Goal: Task Accomplishment & Management: Complete application form

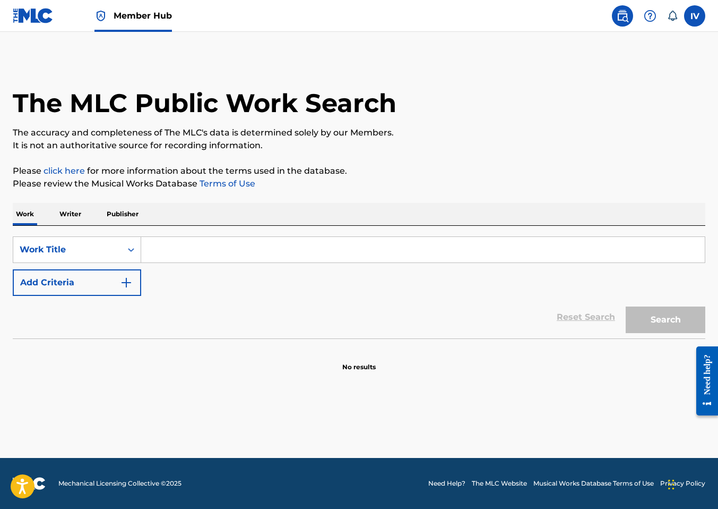
click at [31, 13] on img at bounding box center [33, 15] width 41 height 15
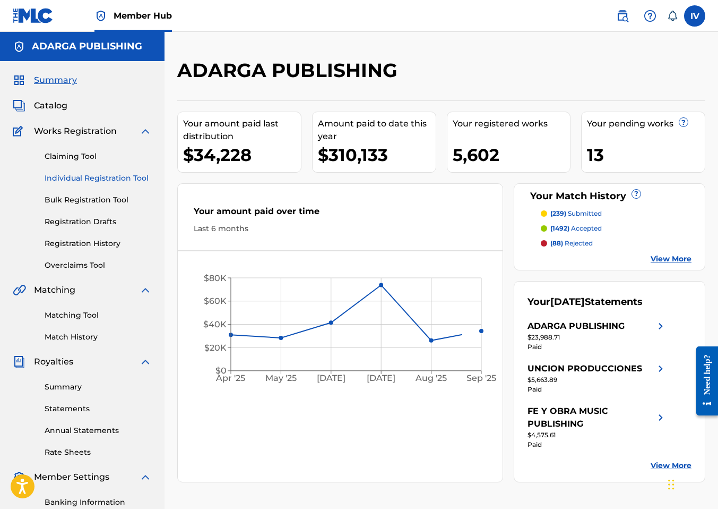
click at [68, 178] on link "Individual Registration Tool" at bounding box center [98, 178] width 107 height 11
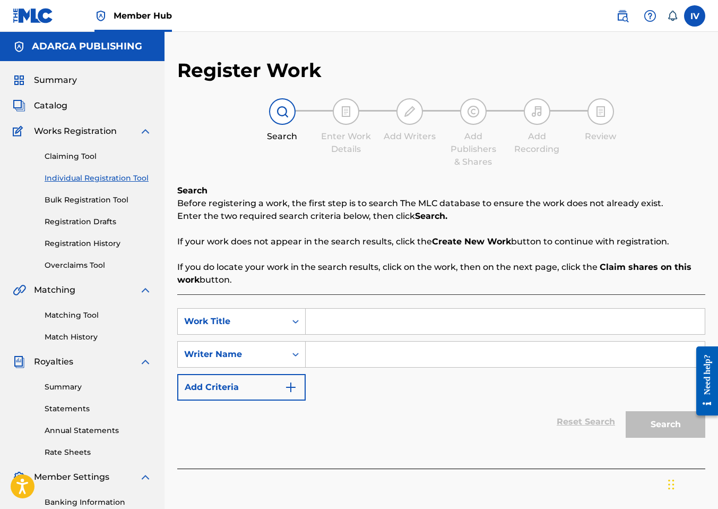
click at [337, 332] on input "Search Form" at bounding box center [505, 320] width 399 height 25
paste input "ERES MI TODO"
type input "ERES MI TODO"
click at [336, 361] on input "Search Form" at bounding box center [505, 353] width 399 height 25
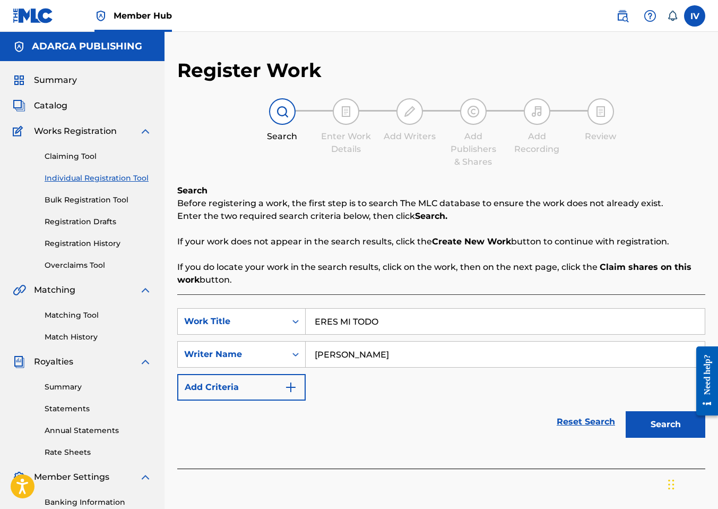
type input "puchi colon"
click at [626, 411] on button "Search" at bounding box center [666, 424] width 80 height 27
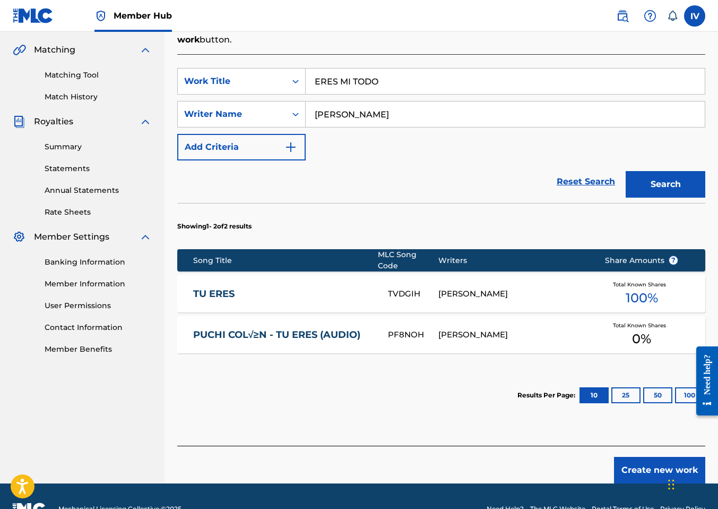
scroll to position [250, 0]
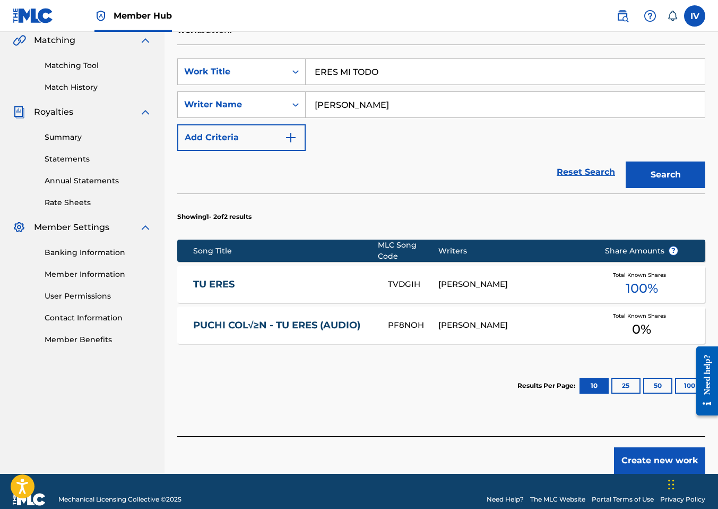
click at [652, 474] on footer "Mechanical Licensing Collective © 2025 Need Help? The MLC Website Portal Terms …" at bounding box center [359, 499] width 718 height 51
click at [649, 462] on button "Create new work" at bounding box center [659, 460] width 91 height 27
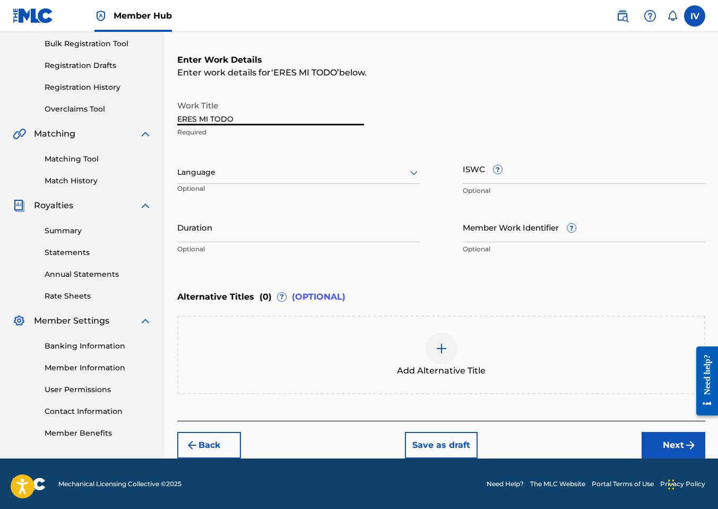
click at [273, 121] on input "ERES MI TODO" at bounding box center [270, 110] width 187 height 30
click at [245, 184] on p "Optional" at bounding box center [216, 193] width 79 height 18
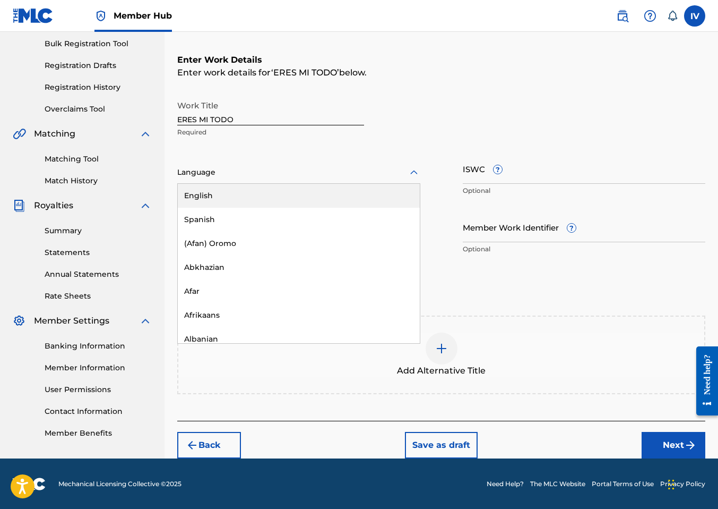
click at [225, 178] on div at bounding box center [298, 172] width 243 height 13
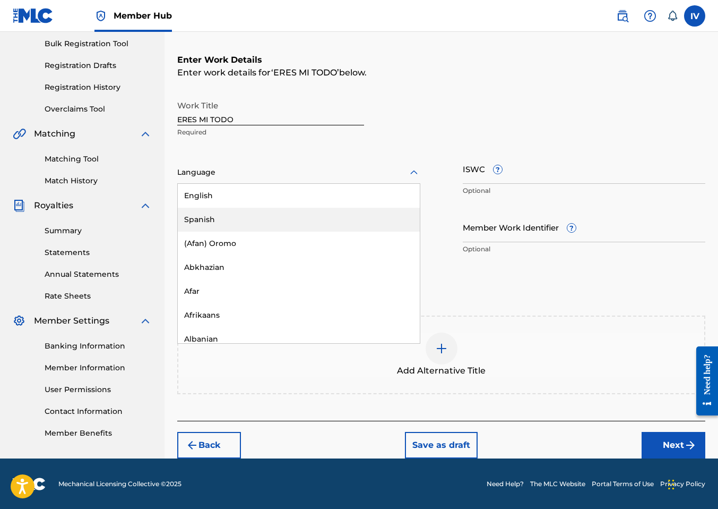
click at [219, 221] on div "Spanish" at bounding box center [299, 220] width 242 height 24
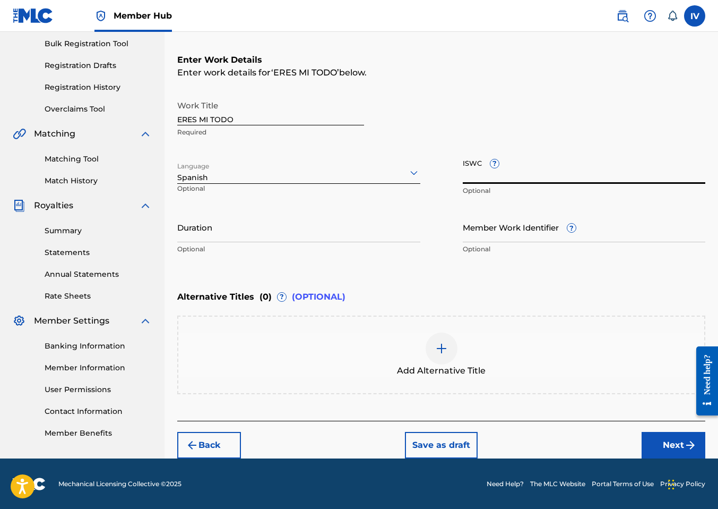
click at [549, 167] on input "ISWC ?" at bounding box center [584, 168] width 243 height 30
paste input "T3338916437"
type input "T3338916437"
click at [675, 437] on button "Next" at bounding box center [674, 445] width 64 height 27
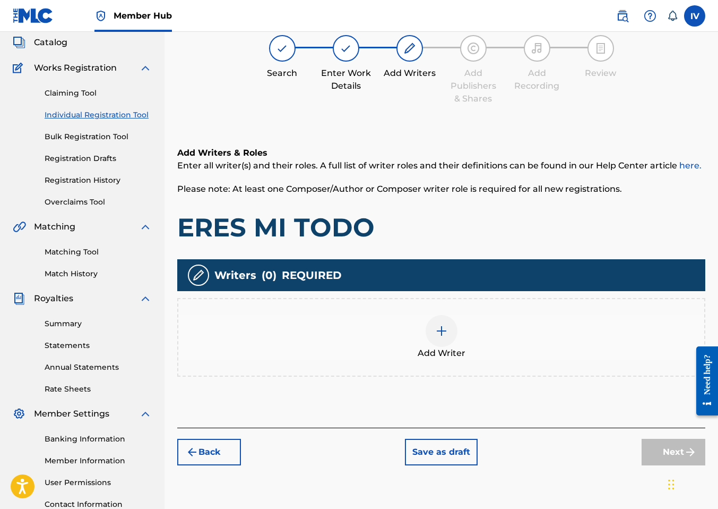
scroll to position [48, 0]
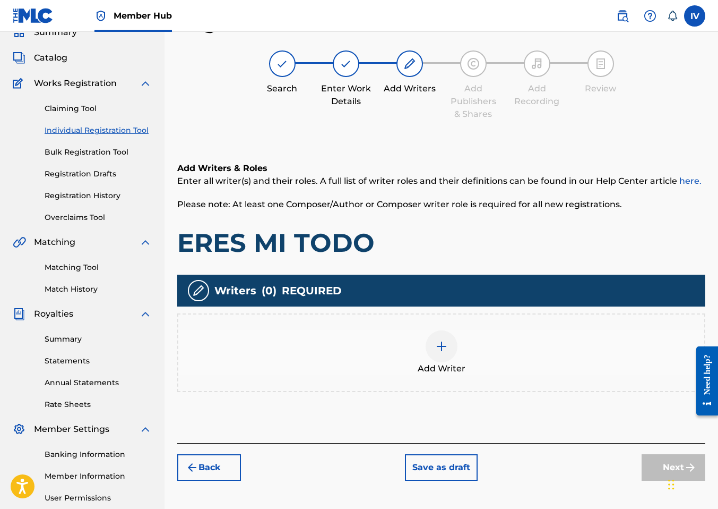
click at [486, 359] on div "Add Writer" at bounding box center [441, 352] width 526 height 45
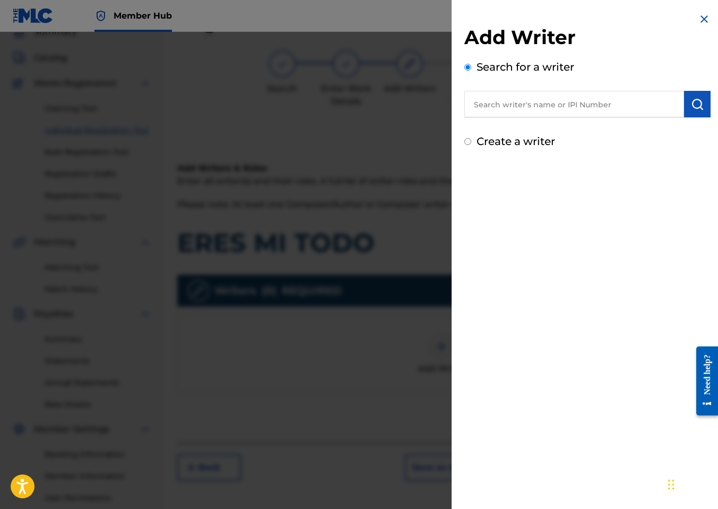
click at [530, 94] on input "text" at bounding box center [575, 104] width 220 height 27
paste input "526899401"
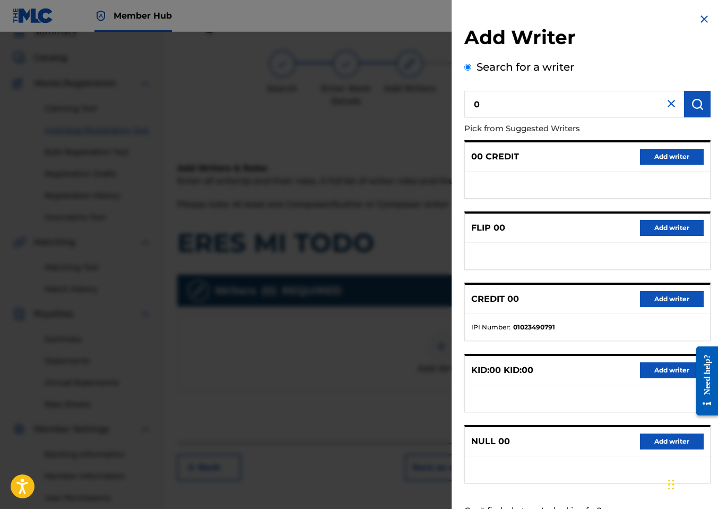
paste input "526899401"
type input "00526899401"
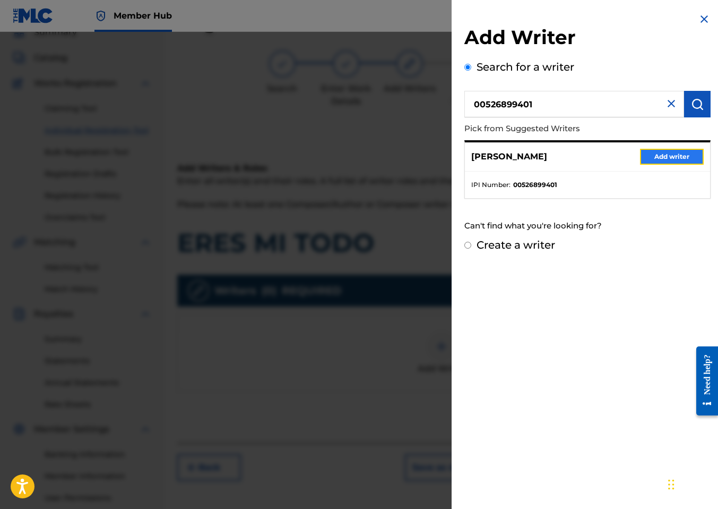
click at [686, 159] on button "Add writer" at bounding box center [672, 157] width 64 height 16
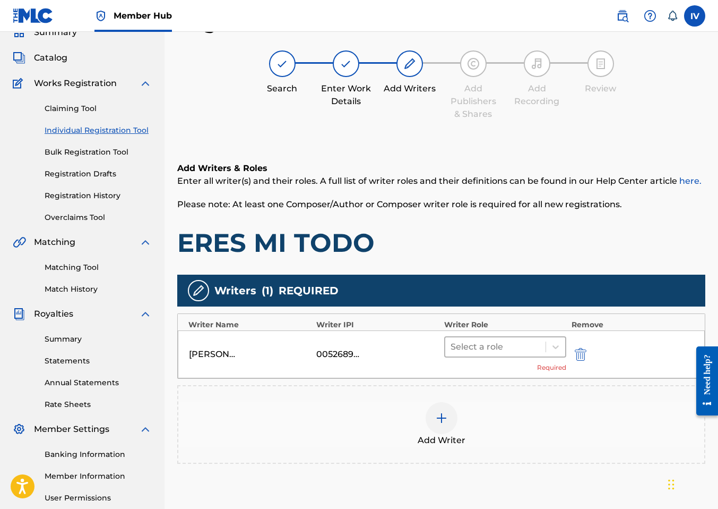
click at [480, 351] on div at bounding box center [496, 346] width 90 height 15
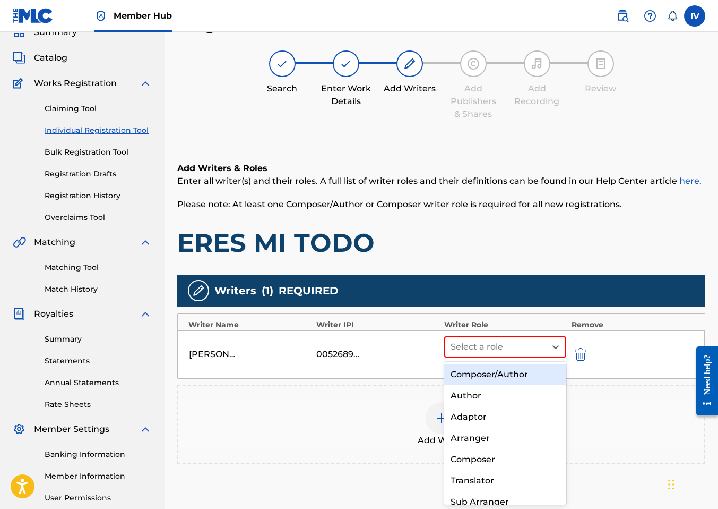
click at [479, 367] on div "Composer/Author" at bounding box center [505, 374] width 122 height 21
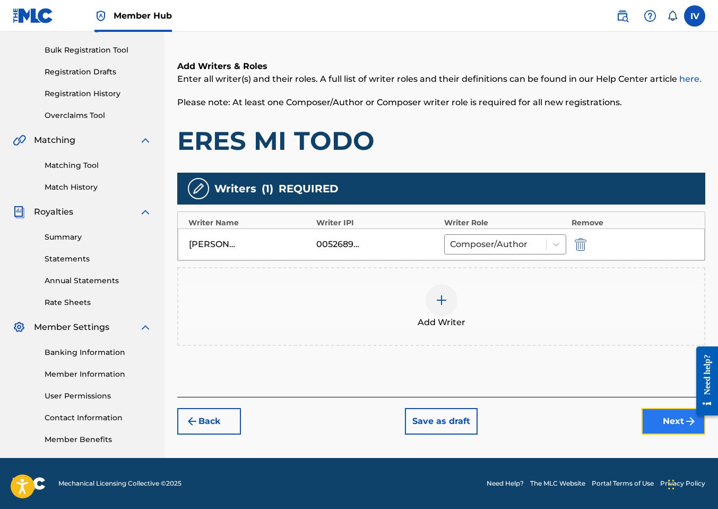
click at [664, 418] on button "Next" at bounding box center [674, 421] width 64 height 27
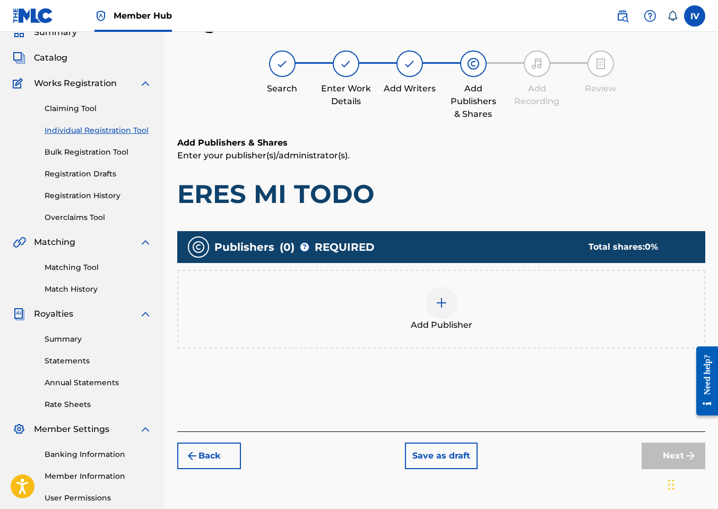
click at [529, 298] on div "Add Publisher" at bounding box center [441, 309] width 526 height 45
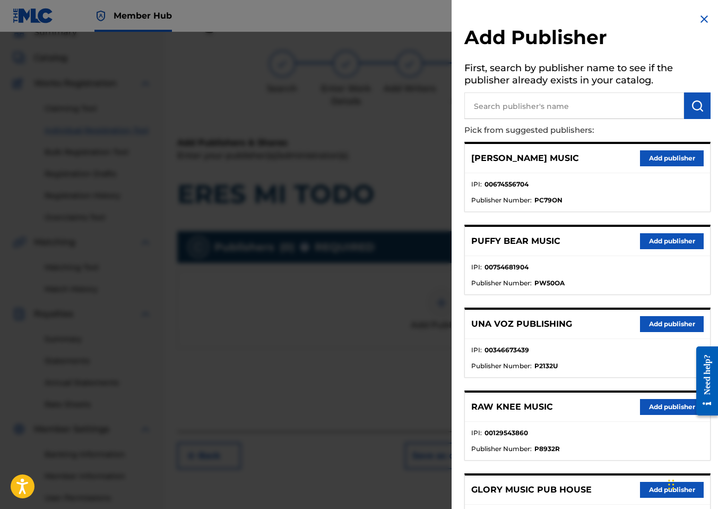
click at [568, 105] on input "text" at bounding box center [575, 105] width 220 height 27
paste input "PUCHI COLON MUSIC PUBLISHING"
type input "PUCHI COLON MUSIC PUBLISHING"
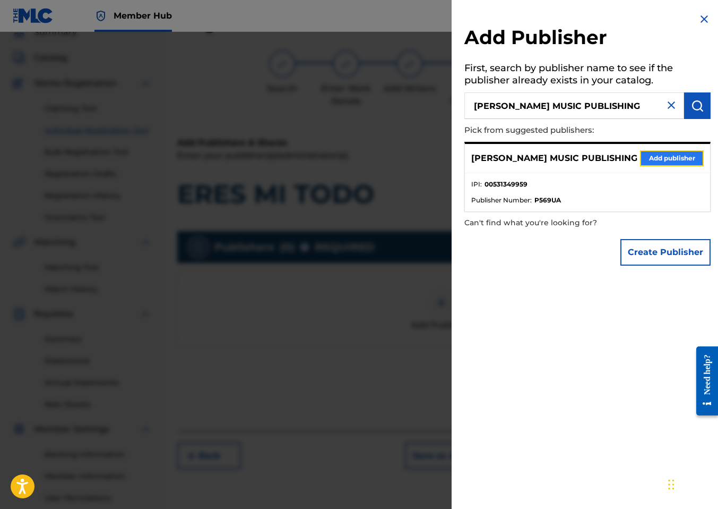
click at [642, 157] on button "Add publisher" at bounding box center [672, 158] width 64 height 16
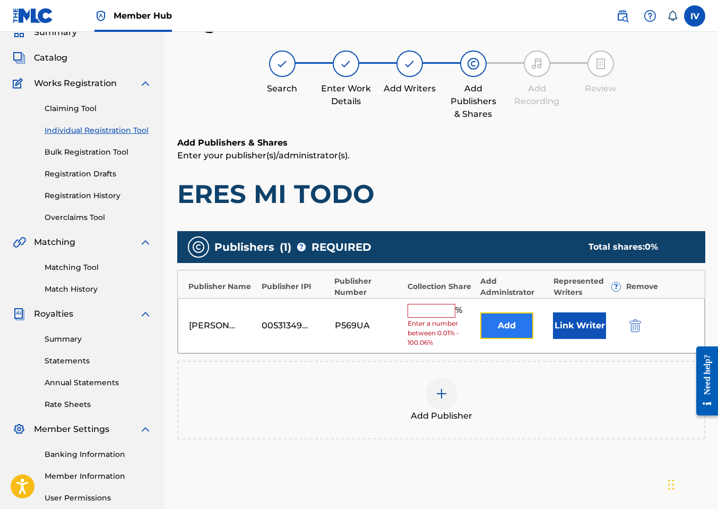
click at [504, 334] on button "Add" at bounding box center [506, 325] width 53 height 27
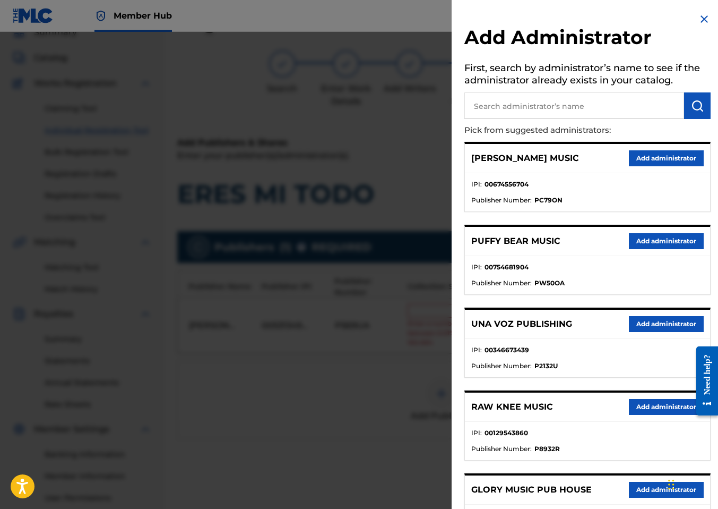
click at [554, 100] on input "text" at bounding box center [575, 105] width 220 height 27
type input "adarga"
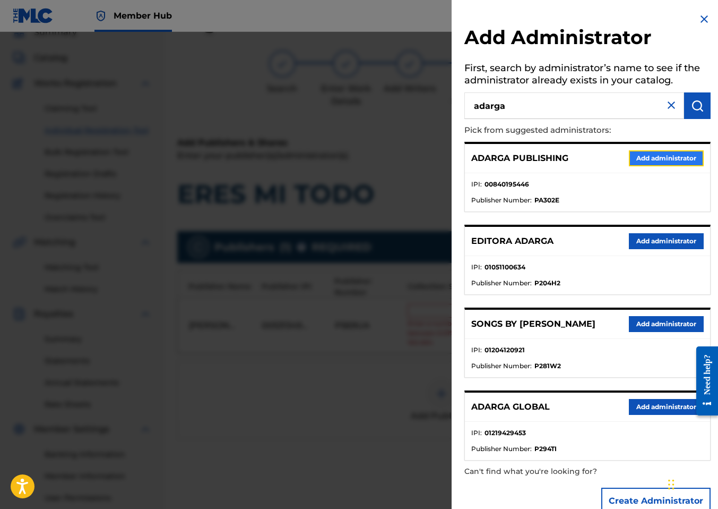
click at [634, 152] on button "Add administrator" at bounding box center [666, 158] width 75 height 16
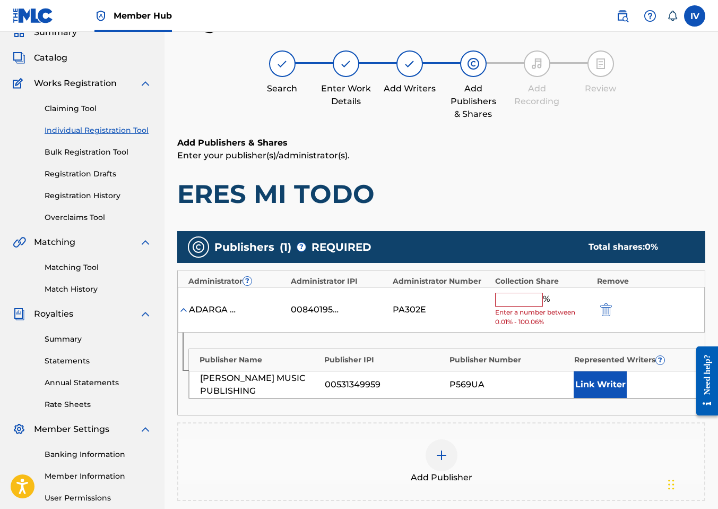
click at [519, 297] on input "text" at bounding box center [519, 300] width 48 height 14
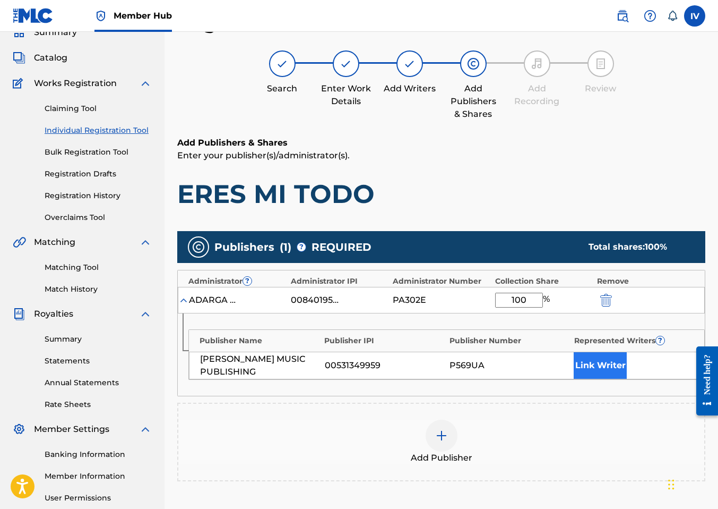
type input "100"
click at [596, 363] on button "Link Writer" at bounding box center [600, 365] width 53 height 27
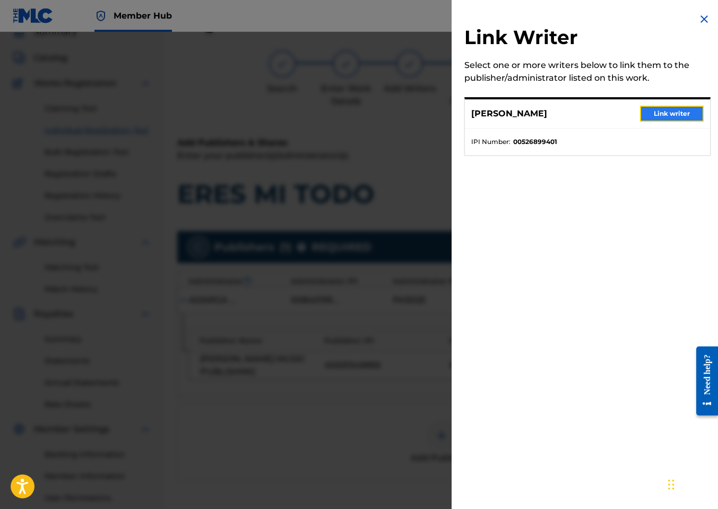
click at [670, 111] on button "Link writer" at bounding box center [672, 114] width 64 height 16
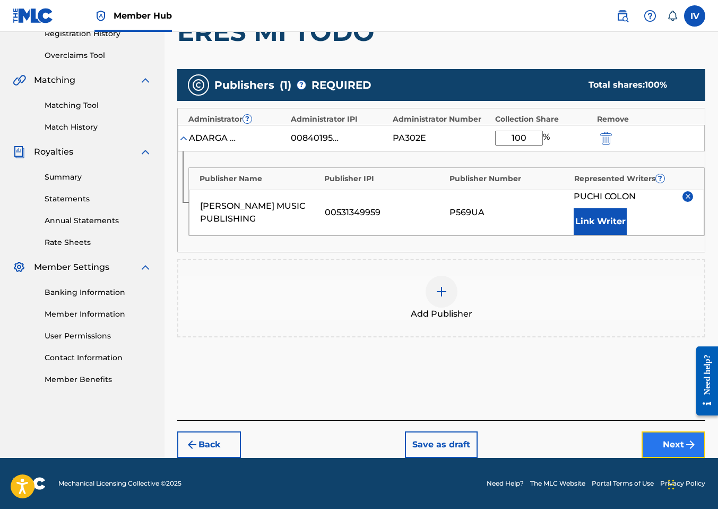
click at [647, 434] on button "Next" at bounding box center [674, 444] width 64 height 27
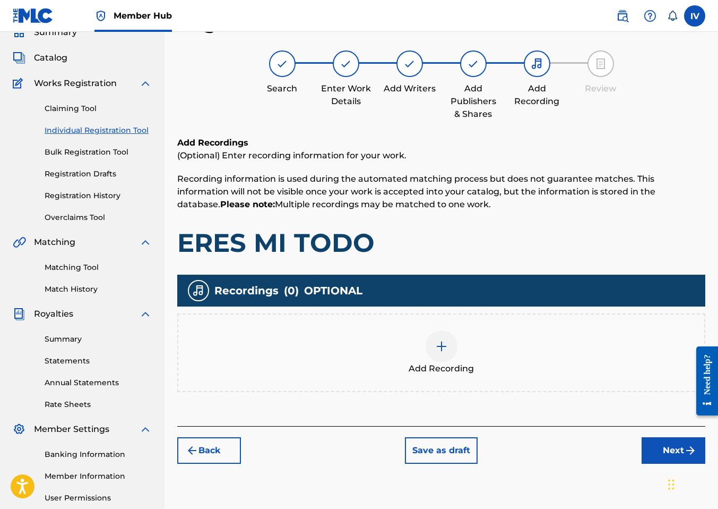
click at [515, 343] on div "Add Recording" at bounding box center [441, 352] width 526 height 45
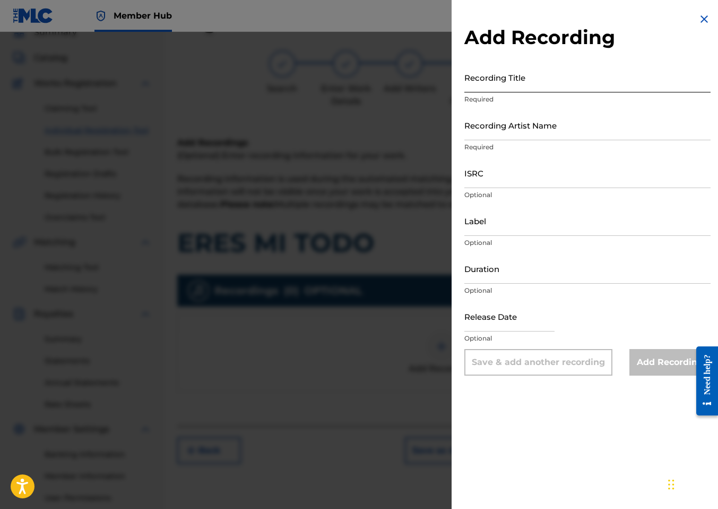
click at [535, 81] on input "Recording Title" at bounding box center [588, 77] width 246 height 30
paste input "Eres Mi Todo Puchi Colón Puchi Colon USANG2528607"
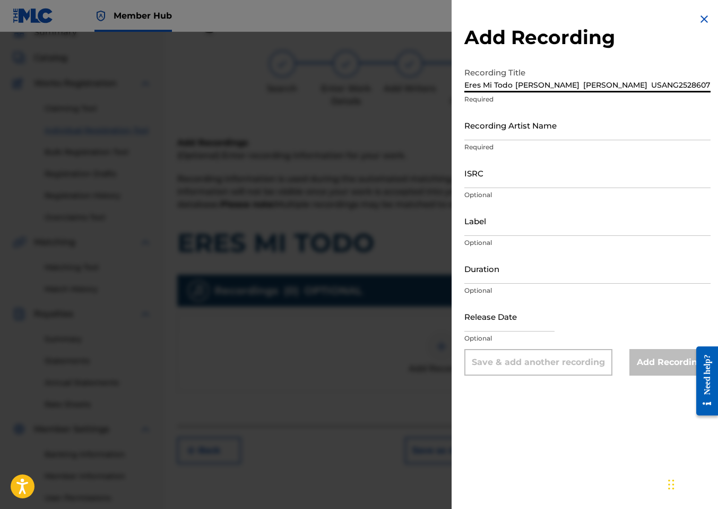
click at [625, 85] on input "Eres Mi Todo Puchi Colón Puchi Colon USANG2528607" at bounding box center [588, 77] width 246 height 30
type input "Eres Mi Todo Puchi Colón Puchi Colon"
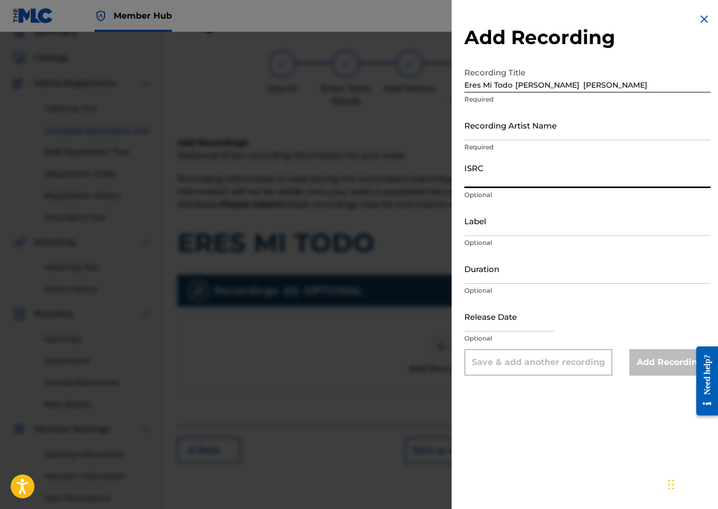
paste input "USANG2528607"
type input "USANG2528607"
click at [651, 85] on input "Eres Mi Todo Puchi Colón Puchi Colon" at bounding box center [588, 77] width 246 height 30
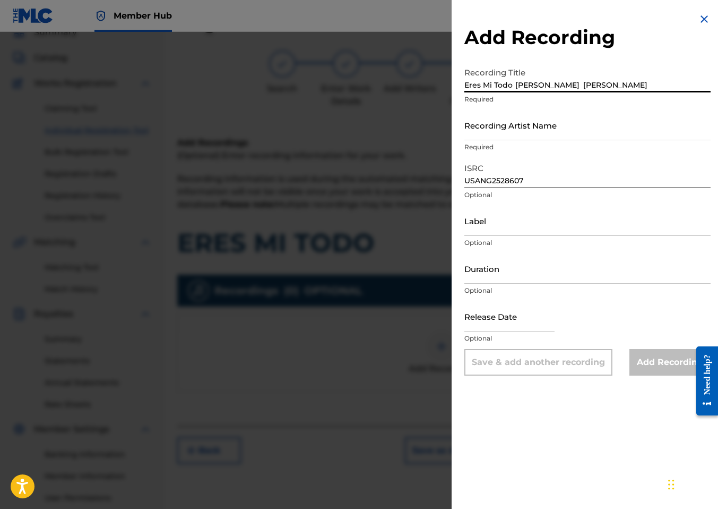
click at [575, 87] on input "Eres Mi Todo Puchi Colón Puchi Colon" at bounding box center [588, 77] width 246 height 30
click at [529, 83] on input "Eres Mi Todo Puchi Colón" at bounding box center [588, 77] width 246 height 30
type input "Eres Mi Todo"
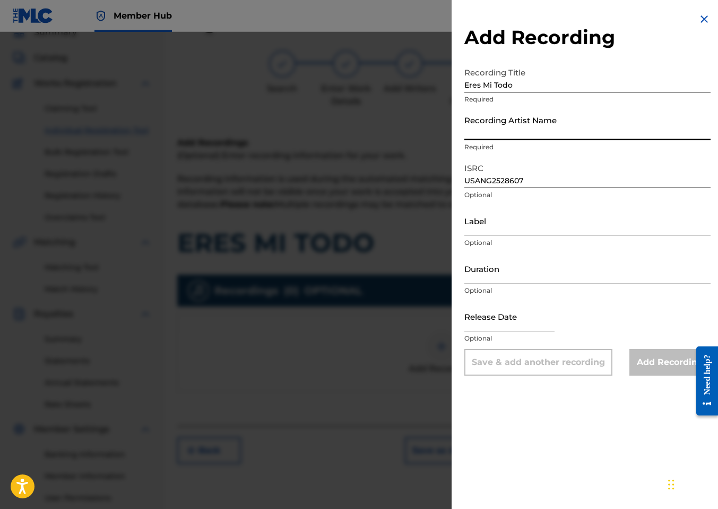
paste input "Puchi Colón"
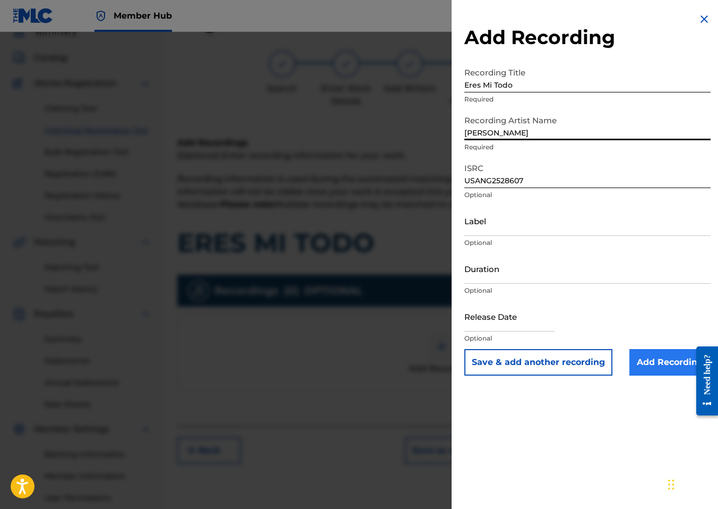
type input "Puchi Colón"
click at [659, 356] on input "Add Recording" at bounding box center [670, 362] width 81 height 27
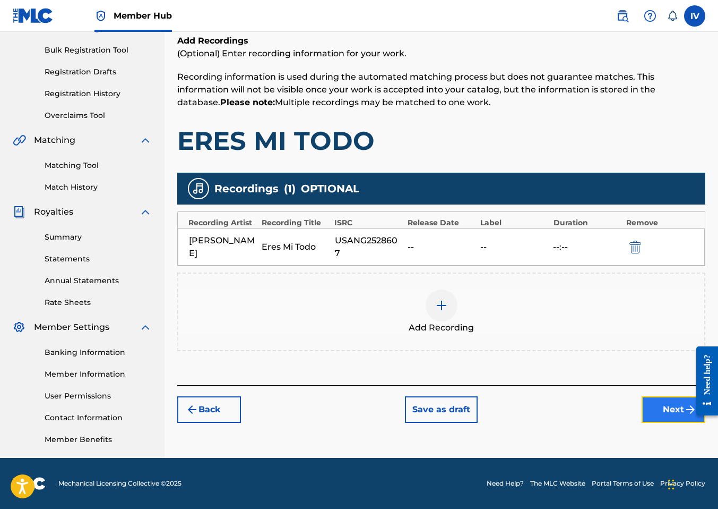
click at [647, 399] on button "Next" at bounding box center [674, 409] width 64 height 27
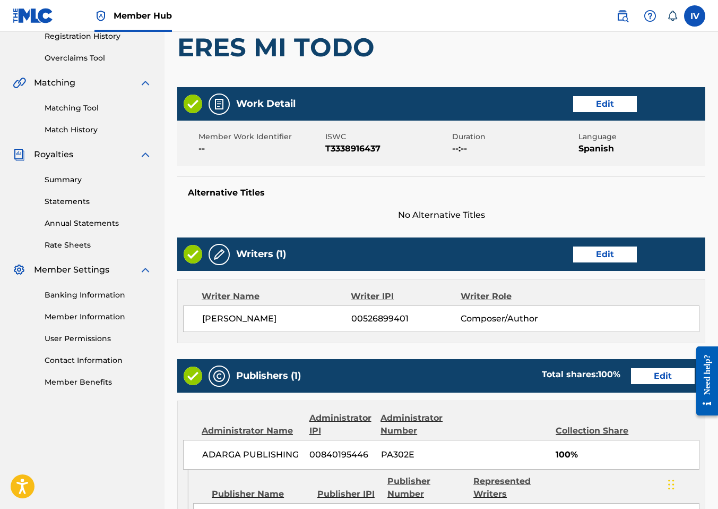
scroll to position [471, 0]
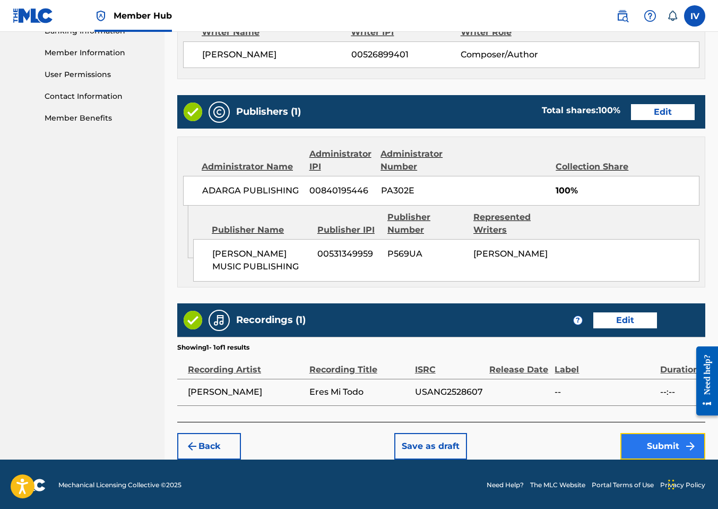
click at [639, 433] on button "Submit" at bounding box center [663, 446] width 85 height 27
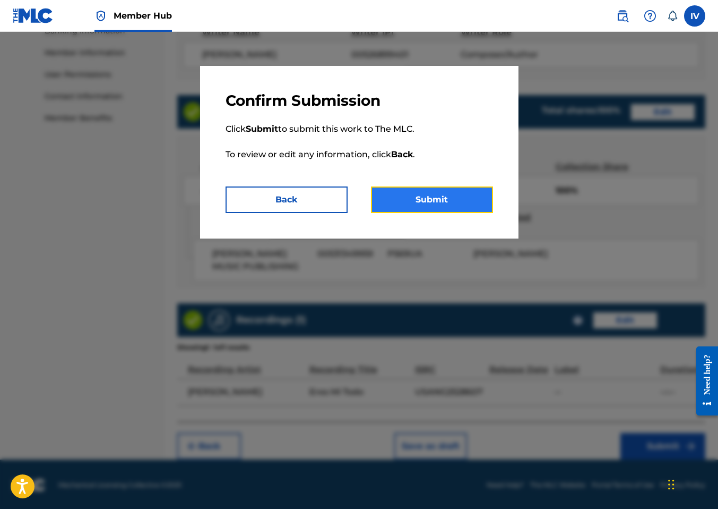
click at [429, 192] on button "Submit" at bounding box center [432, 199] width 122 height 27
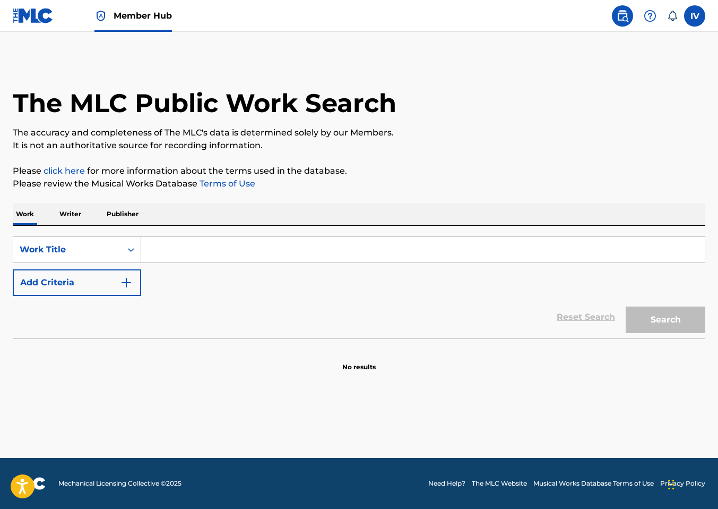
click at [59, 1] on div "Member Hub" at bounding box center [92, 15] width 159 height 31
click at [47, 6] on link at bounding box center [33, 15] width 41 height 31
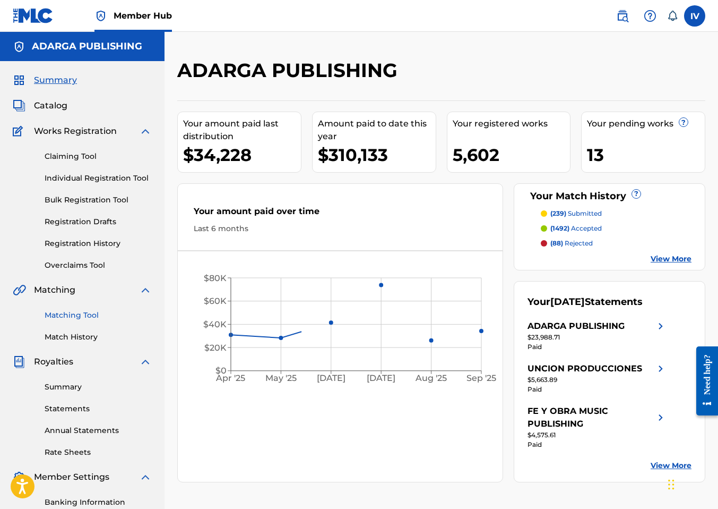
click at [79, 313] on link "Matching Tool" at bounding box center [98, 314] width 107 height 11
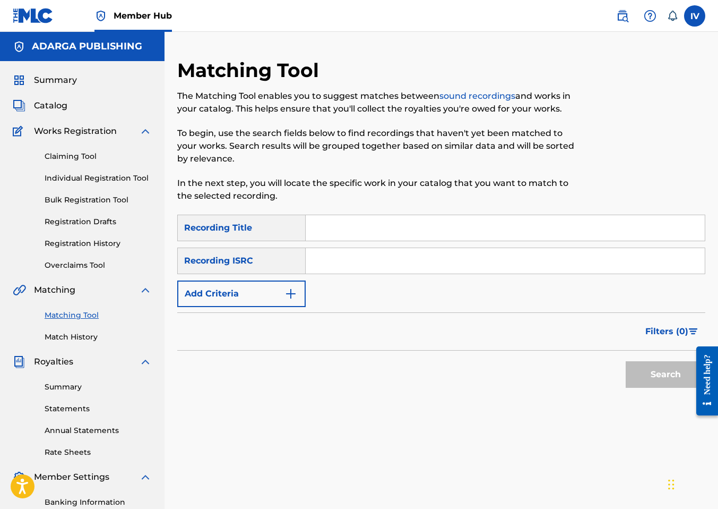
click at [340, 269] on input "Search Form" at bounding box center [505, 260] width 399 height 25
paste input "MXF171303767"
click at [626, 361] on button "Search" at bounding box center [666, 374] width 80 height 27
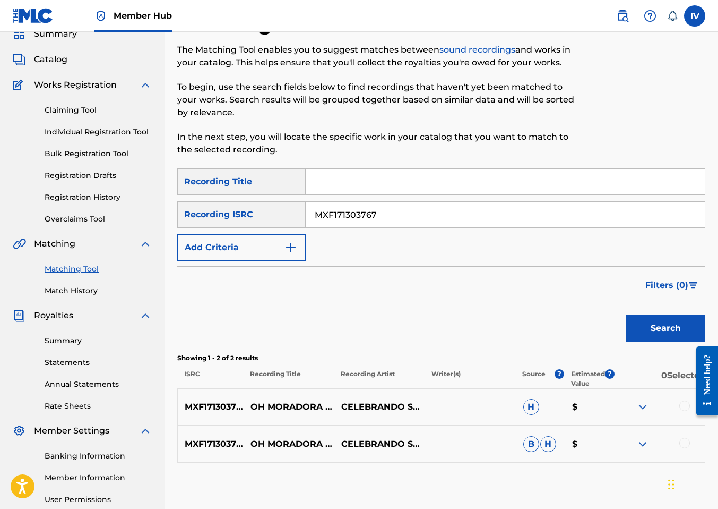
scroll to position [150, 0]
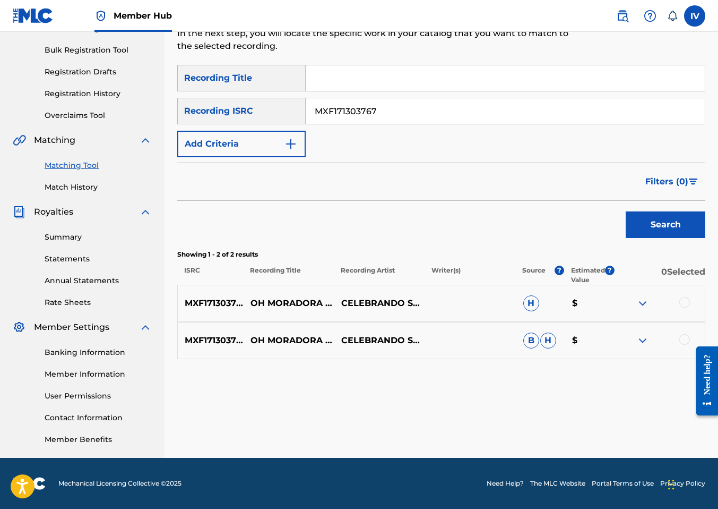
click at [686, 303] on div at bounding box center [685, 302] width 11 height 11
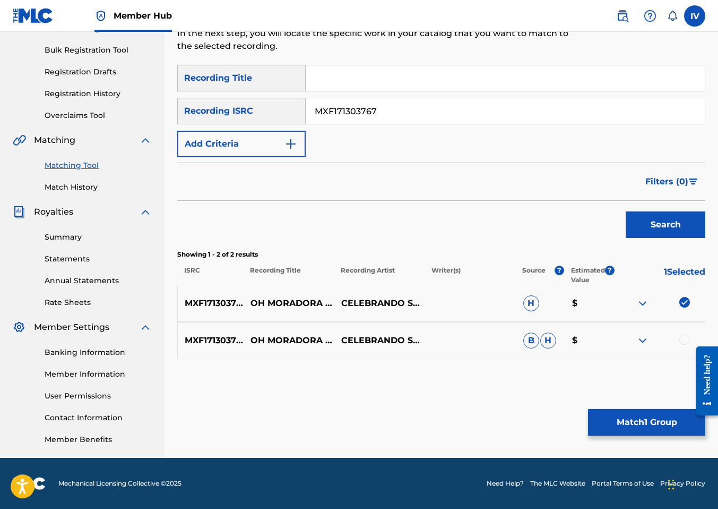
click at [687, 337] on div at bounding box center [685, 339] width 11 height 11
click at [368, 112] on input "MXF171303767" at bounding box center [505, 110] width 399 height 25
paste input "QM4TW1545024"
click at [626, 211] on button "Search" at bounding box center [666, 224] width 80 height 27
click at [686, 301] on div at bounding box center [685, 302] width 11 height 11
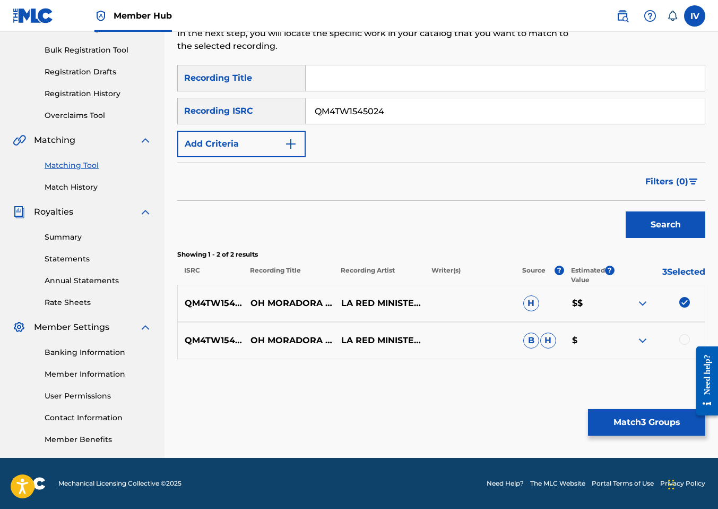
click at [684, 339] on div at bounding box center [685, 339] width 11 height 11
click at [354, 121] on input "QM4TW1545024" at bounding box center [505, 110] width 399 height 25
paste input "COA6W1900308"
click at [626, 211] on button "Search" at bounding box center [666, 224] width 80 height 27
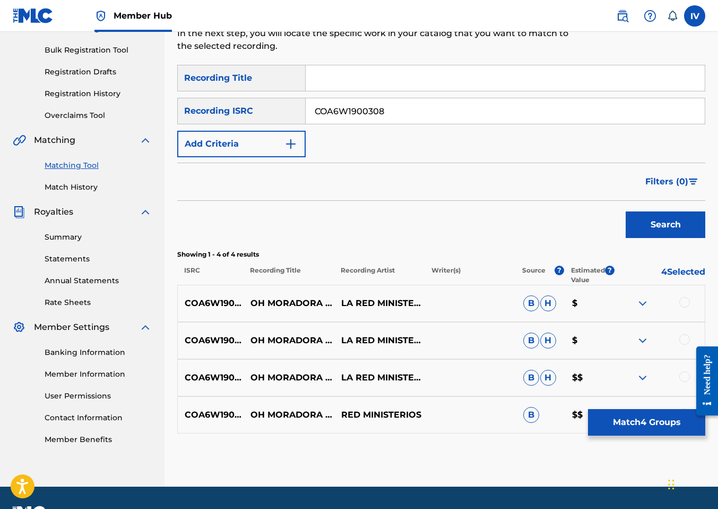
click at [686, 302] on div at bounding box center [685, 302] width 11 height 11
click at [687, 342] on div at bounding box center [685, 339] width 11 height 11
click at [684, 375] on div at bounding box center [685, 376] width 11 height 11
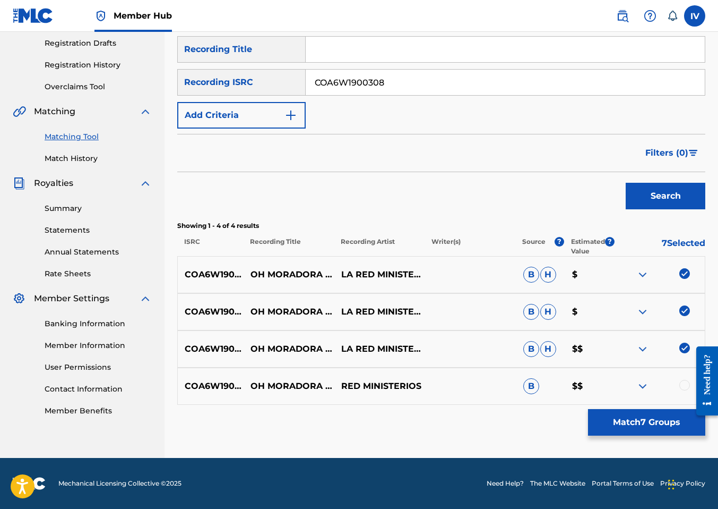
click at [678, 386] on div at bounding box center [659, 386] width 91 height 13
click at [685, 385] on div at bounding box center [685, 385] width 11 height 11
click at [438, 83] on input "COA6W1900308" at bounding box center [505, 82] width 399 height 25
paste input "LJZ21800703"
click at [626, 183] on button "Search" at bounding box center [666, 196] width 80 height 27
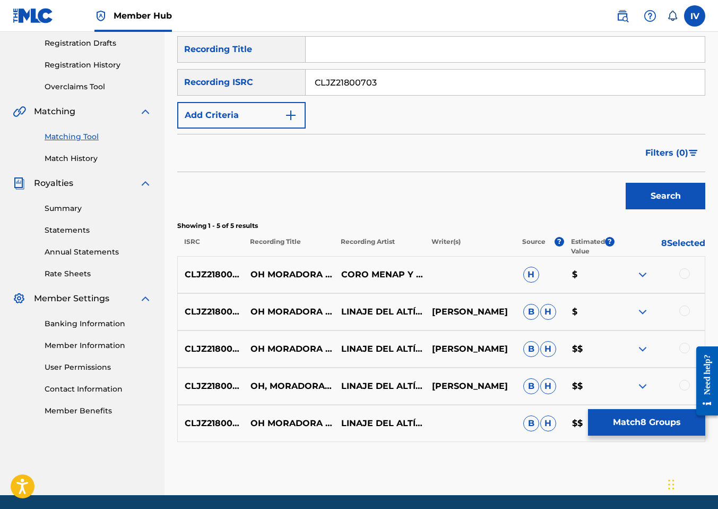
click at [682, 275] on div at bounding box center [685, 273] width 11 height 11
click at [684, 315] on div at bounding box center [685, 310] width 11 height 11
click at [682, 347] on div at bounding box center [685, 347] width 11 height 11
click at [683, 381] on div at bounding box center [685, 385] width 11 height 11
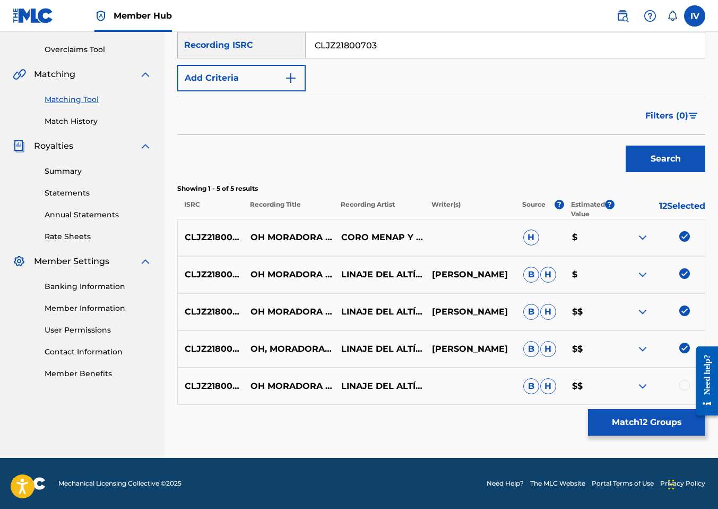
click at [683, 386] on div at bounding box center [685, 385] width 11 height 11
click at [396, 49] on input "CLJZ21800703" at bounding box center [505, 44] width 399 height 25
paste input "SE6HN2072045"
type input "SE6HN2072045"
click at [626, 145] on button "Search" at bounding box center [666, 158] width 80 height 27
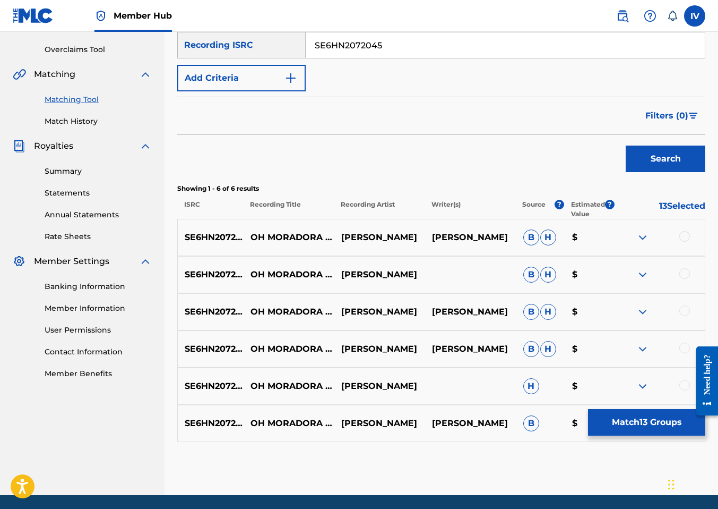
click at [682, 235] on div at bounding box center [685, 236] width 11 height 11
click at [683, 275] on div at bounding box center [685, 273] width 11 height 11
click at [684, 309] on div at bounding box center [685, 310] width 11 height 11
click at [684, 350] on div at bounding box center [685, 347] width 11 height 11
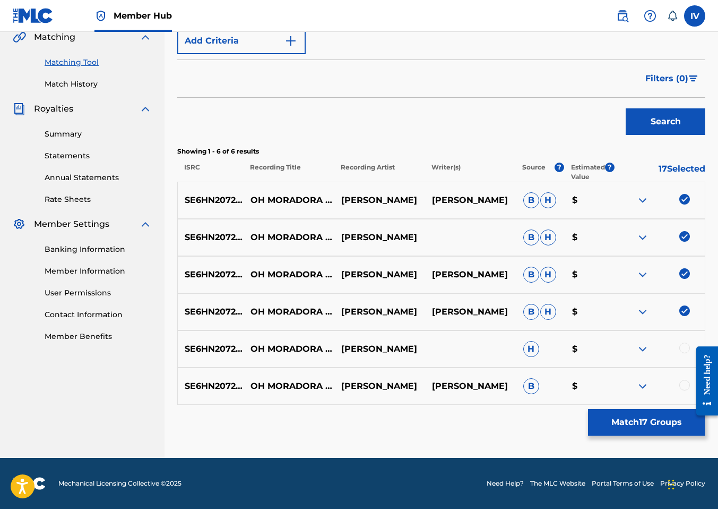
click at [684, 351] on div at bounding box center [685, 347] width 11 height 11
click at [682, 380] on div at bounding box center [659, 386] width 91 height 13
click at [682, 382] on div at bounding box center [685, 385] width 11 height 11
click at [666, 412] on button "Match 19 Groups" at bounding box center [646, 422] width 117 height 27
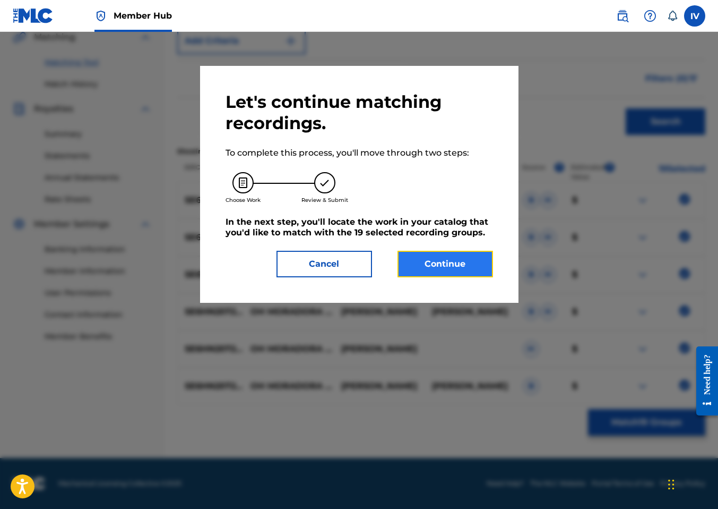
click at [428, 257] on button "Continue" at bounding box center [446, 264] width 96 height 27
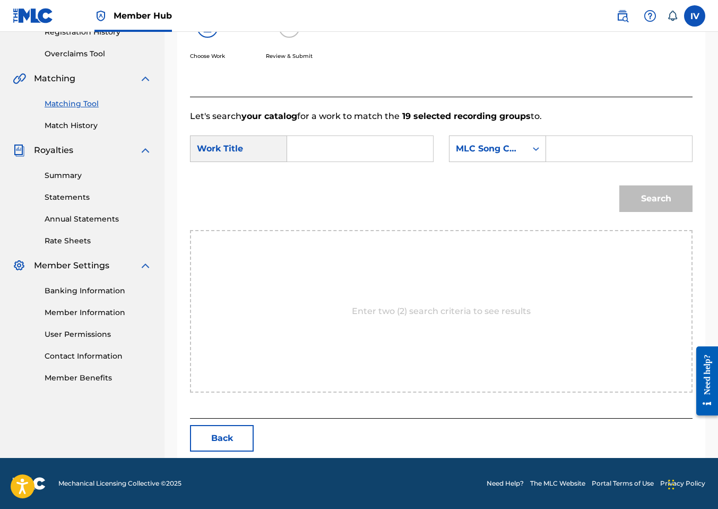
click at [331, 169] on form "SearchWithCriteria5be4d722-7412-44a3-8e01-12fe79be2f6e Work Title SearchWithCri…" at bounding box center [441, 176] width 503 height 107
click at [324, 154] on input "Search Form" at bounding box center [360, 148] width 128 height 25
paste input "OH MORADORA"
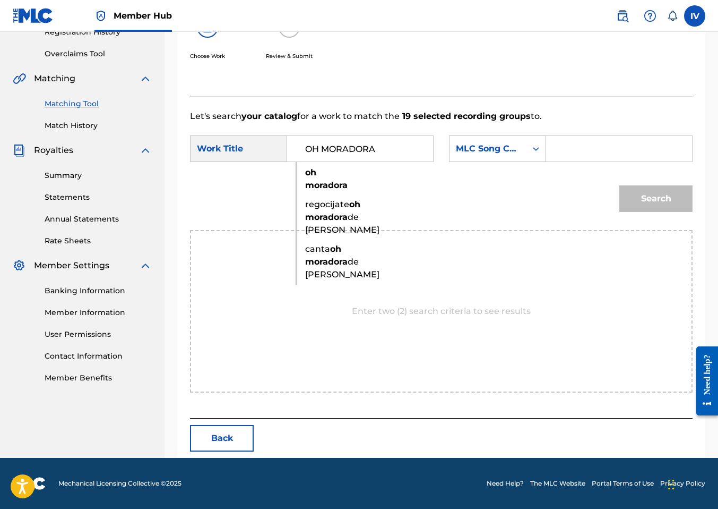
type input "OH MORADORA"
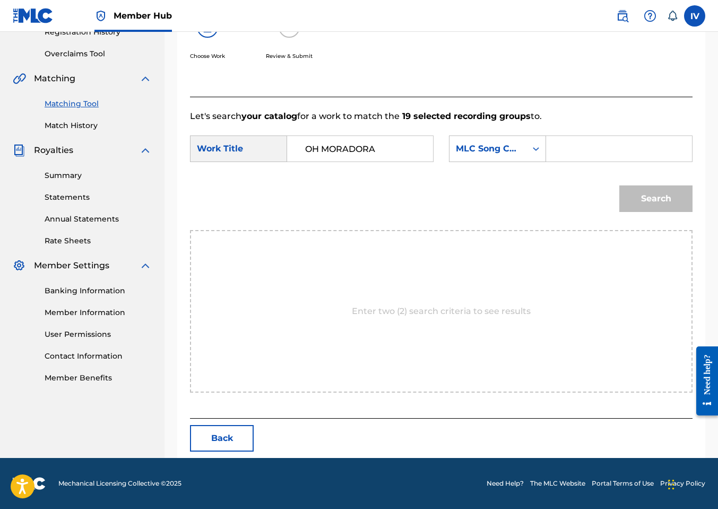
click at [573, 158] on input "Search Form" at bounding box center [619, 148] width 128 height 25
paste input "OC1YUC"
type input "OC1YUC"
click at [620, 185] on button "Search" at bounding box center [656, 198] width 73 height 27
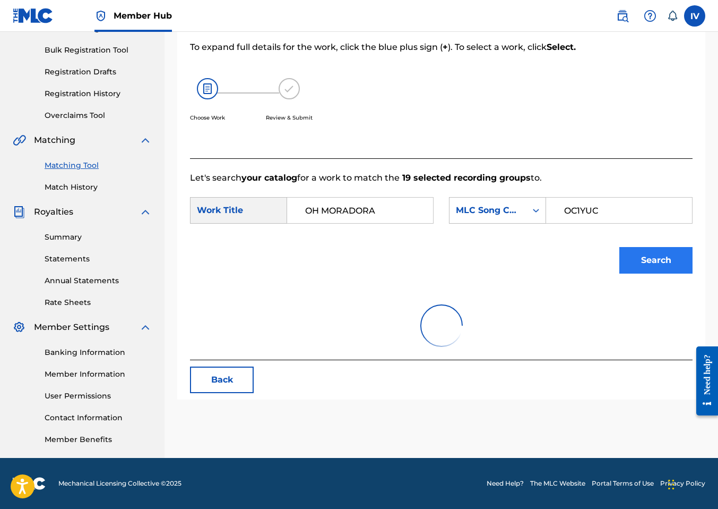
scroll to position [193, 0]
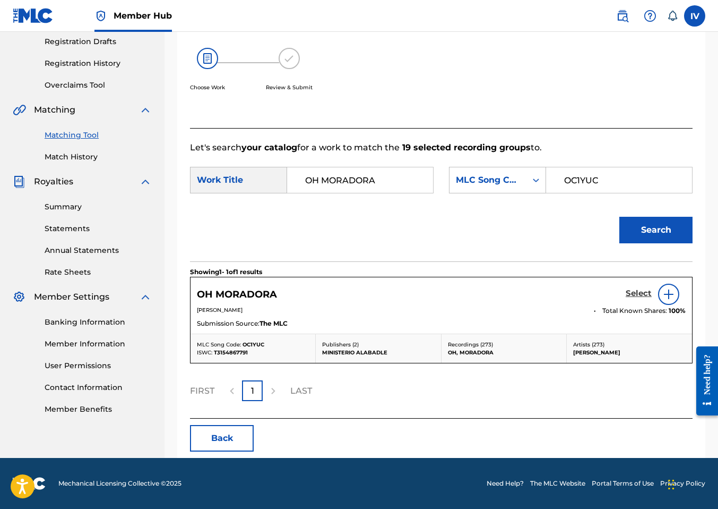
click at [642, 290] on h5 "Select" at bounding box center [639, 293] width 26 height 10
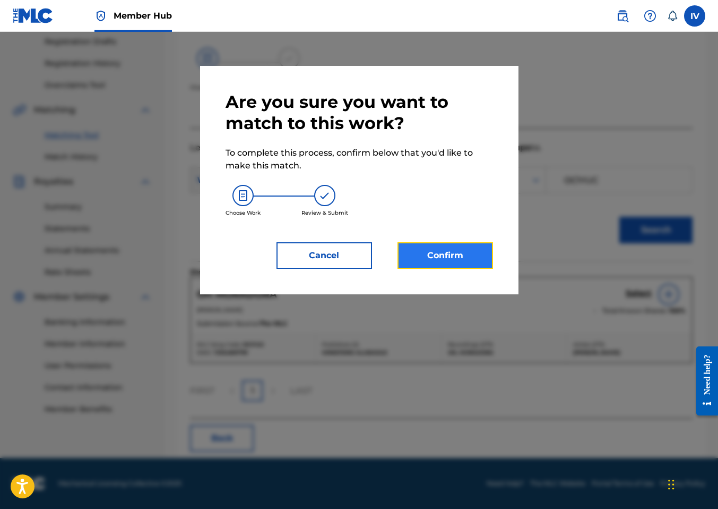
click at [434, 256] on button "Confirm" at bounding box center [446, 255] width 96 height 27
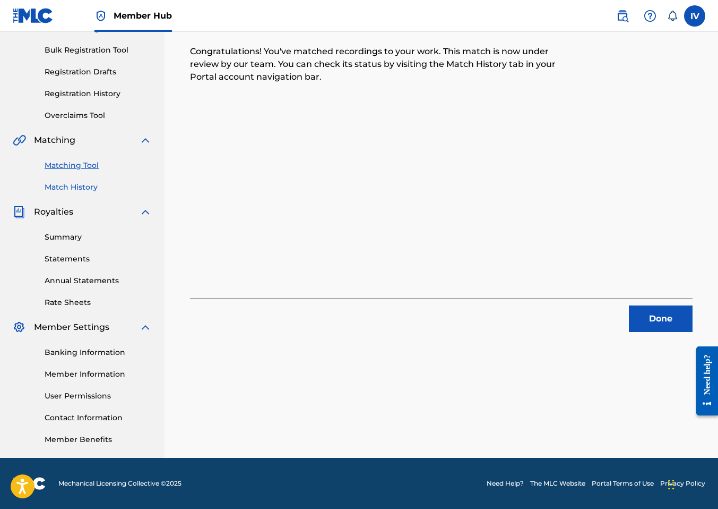
click at [67, 185] on link "Match History" at bounding box center [98, 187] width 107 height 11
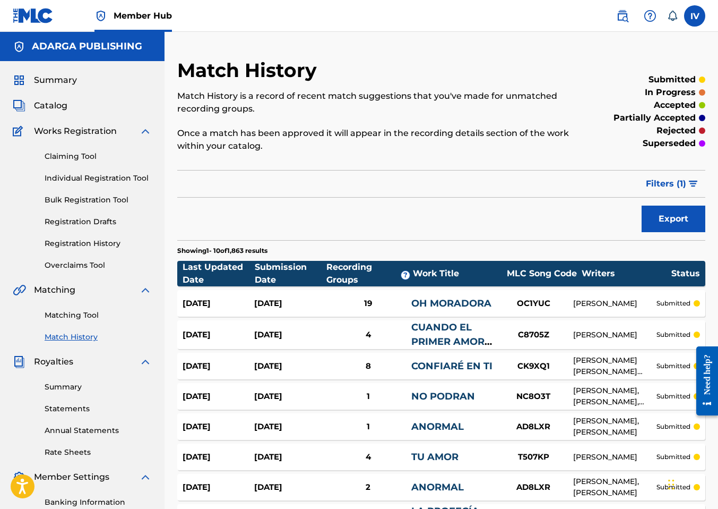
click at [214, 306] on div "[DATE]" at bounding box center [219, 303] width 72 height 12
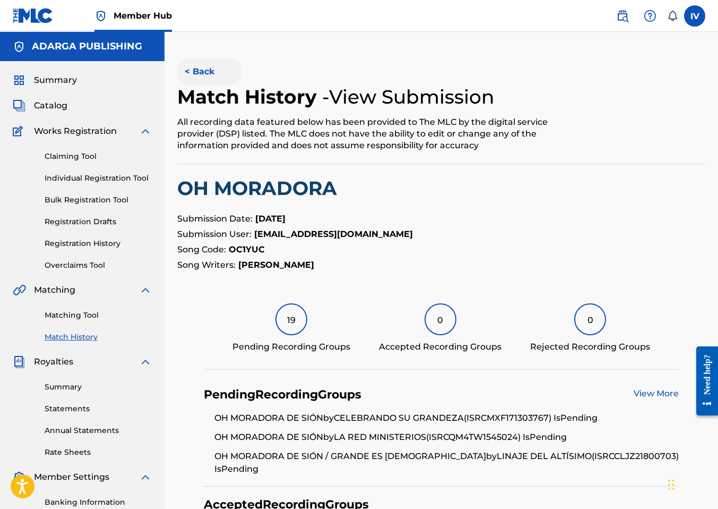
click at [194, 71] on button "< Back" at bounding box center [209, 71] width 64 height 27
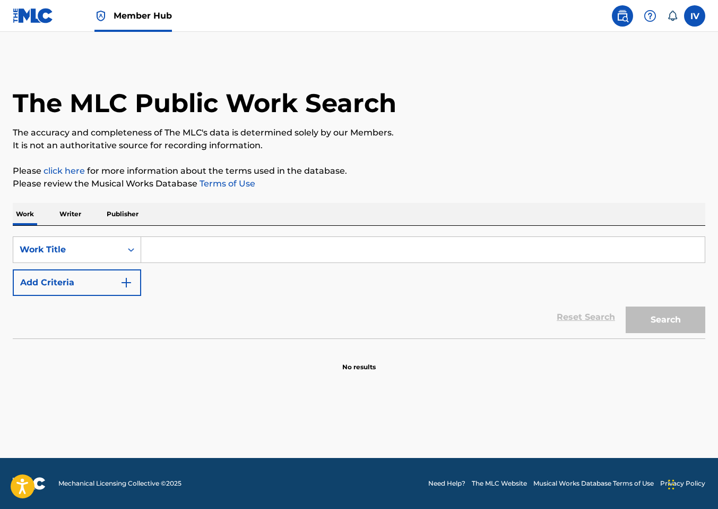
click at [40, 8] on link at bounding box center [33, 15] width 41 height 31
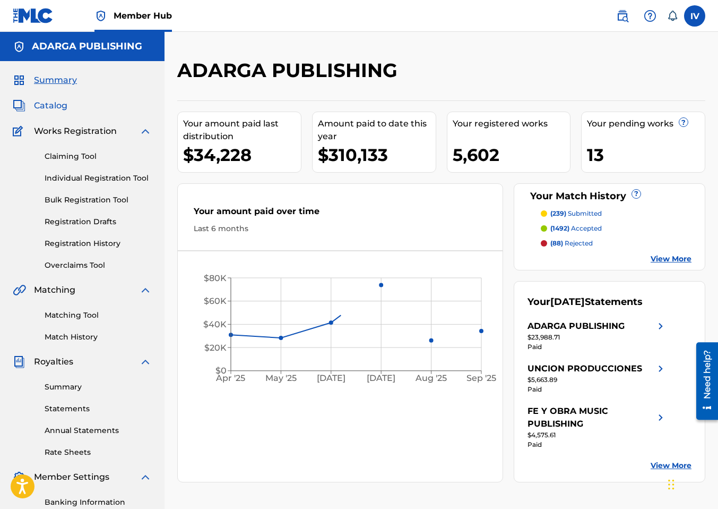
click at [59, 106] on span "Catalog" at bounding box center [50, 105] width 33 height 13
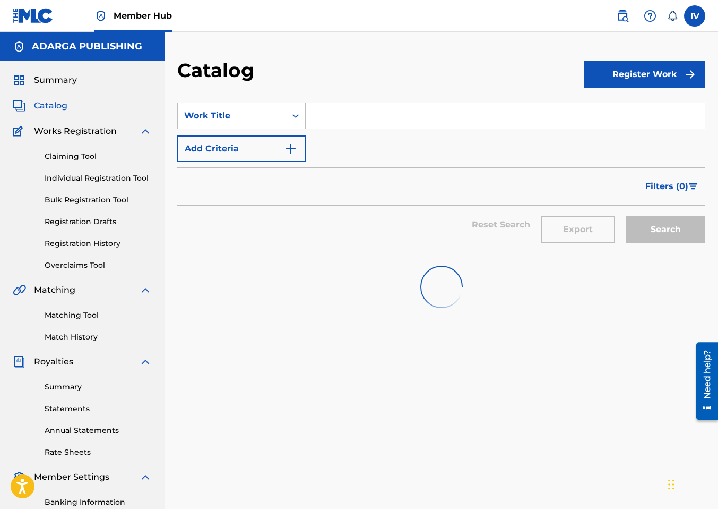
click at [364, 113] on input "Search Form" at bounding box center [505, 115] width 399 height 25
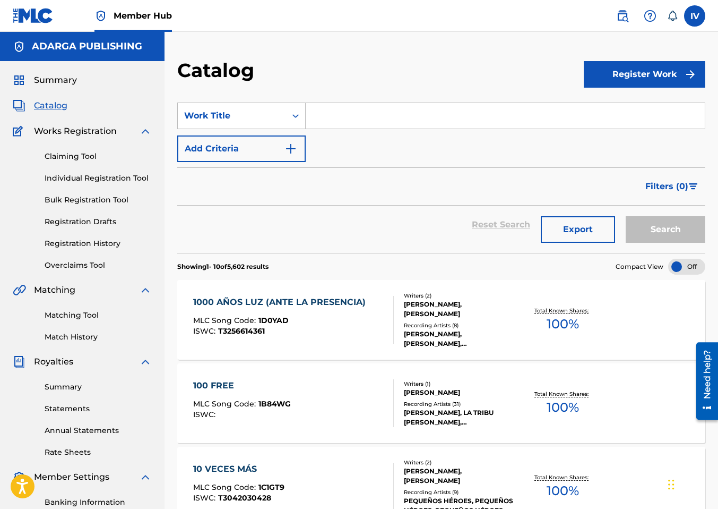
paste input "OH MORADORA DE SIÓN"
type input "OH MORADORA DE SIÓN"
click at [626, 216] on button "Search" at bounding box center [666, 229] width 80 height 27
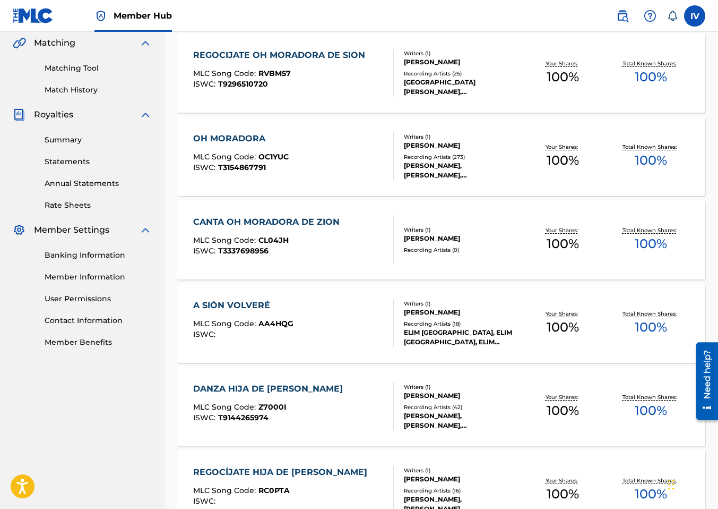
scroll to position [239, 0]
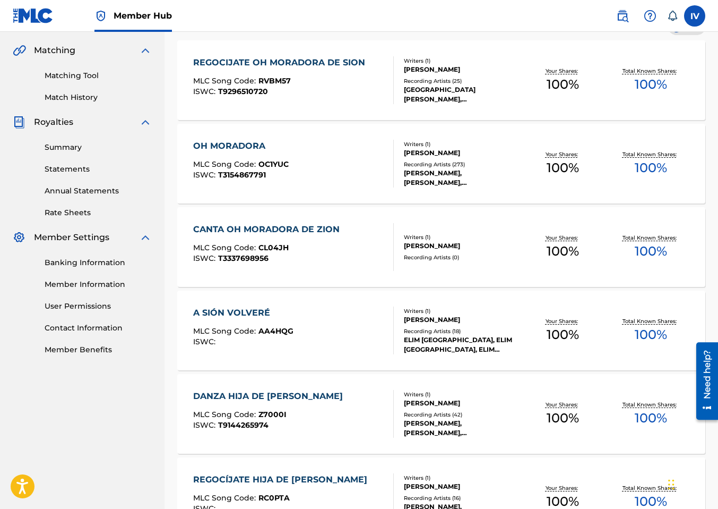
click at [294, 160] on div "OH MORADORA MLC Song Code : OC1YUC ISWC : T3154867791" at bounding box center [293, 164] width 201 height 48
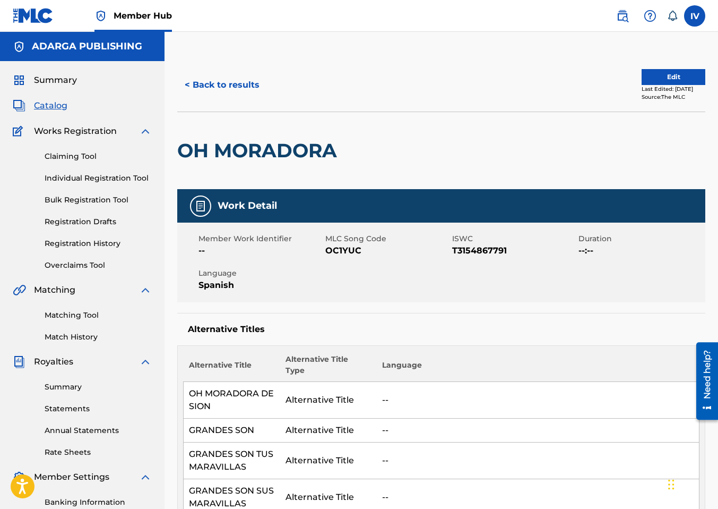
click at [253, 148] on h2 "OH MORADORA" at bounding box center [259, 151] width 165 height 24
click at [253, 149] on h2 "OH MORADORA" at bounding box center [259, 151] width 165 height 24
copy div "OH MORADORA"
click at [345, 243] on span "MLC Song Code" at bounding box center [387, 238] width 124 height 11
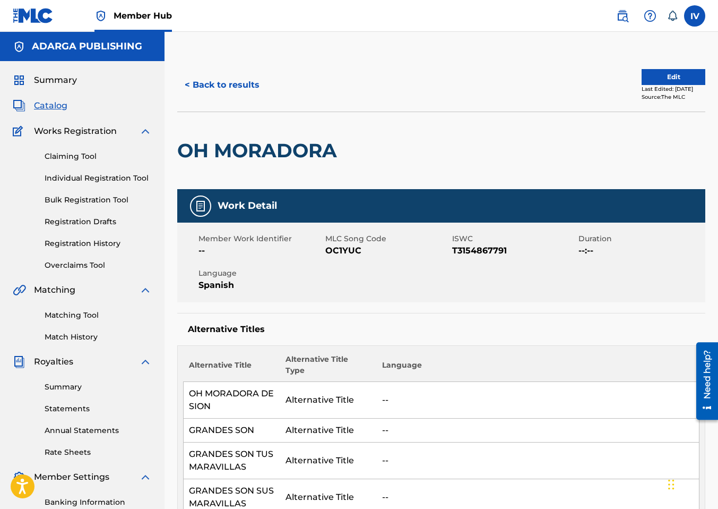
click at [339, 250] on span "OC1YUC" at bounding box center [387, 250] width 124 height 13
copy span "OC1YUC"
